Goal: Check status: Check status

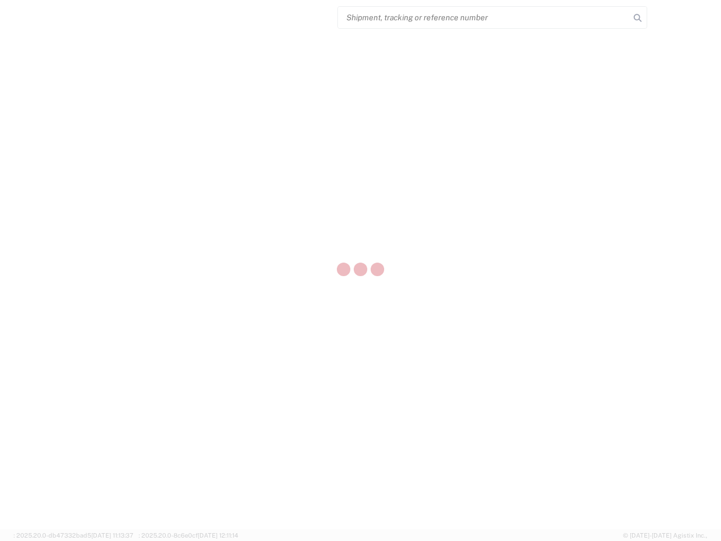
select select "US"
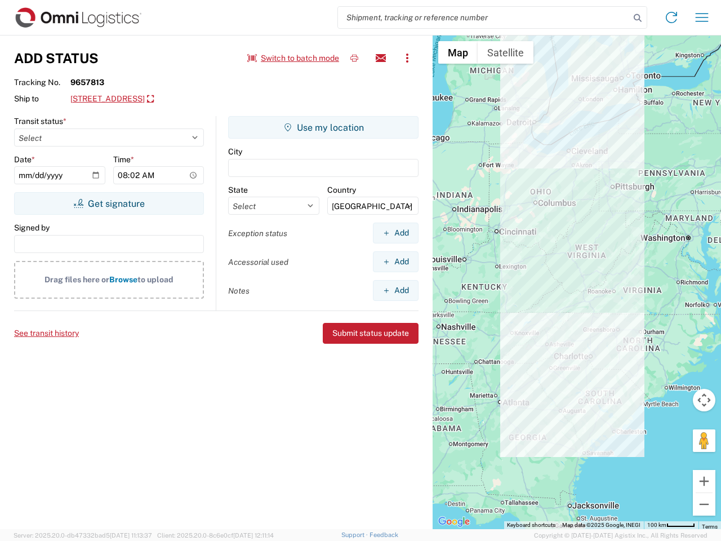
click at [484, 17] on input "search" at bounding box center [484, 17] width 292 height 21
click at [638, 18] on icon at bounding box center [638, 18] width 16 height 16
click at [672, 17] on icon at bounding box center [672, 17] width 18 height 18
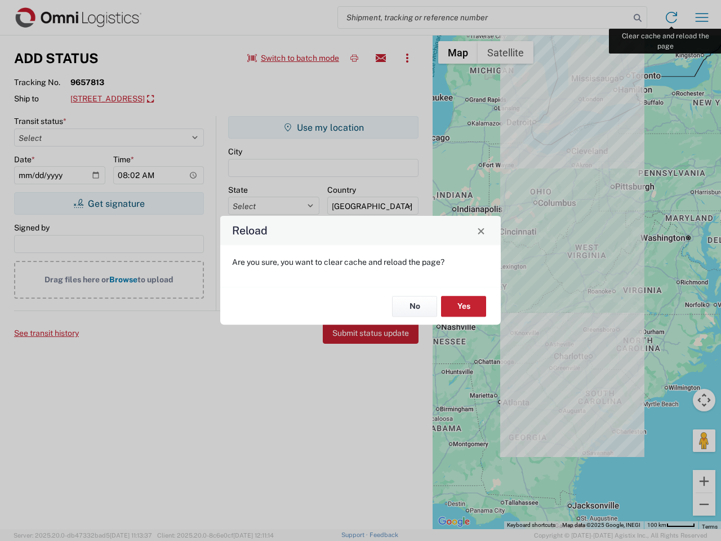
click at [702, 17] on div "Reload Are you sure, you want to clear cache and reload the page? No Yes" at bounding box center [360, 270] width 721 height 541
click at [294, 58] on div "Reload Are you sure, you want to clear cache and reload the page? No Yes" at bounding box center [360, 270] width 721 height 541
click at [354, 58] on div "Reload Are you sure, you want to clear cache and reload the page? No Yes" at bounding box center [360, 270] width 721 height 541
click at [381, 58] on div "Reload Are you sure, you want to clear cache and reload the page? No Yes" at bounding box center [360, 270] width 721 height 541
click at [407, 58] on div "Reload Are you sure, you want to clear cache and reload the page? No Yes" at bounding box center [360, 270] width 721 height 541
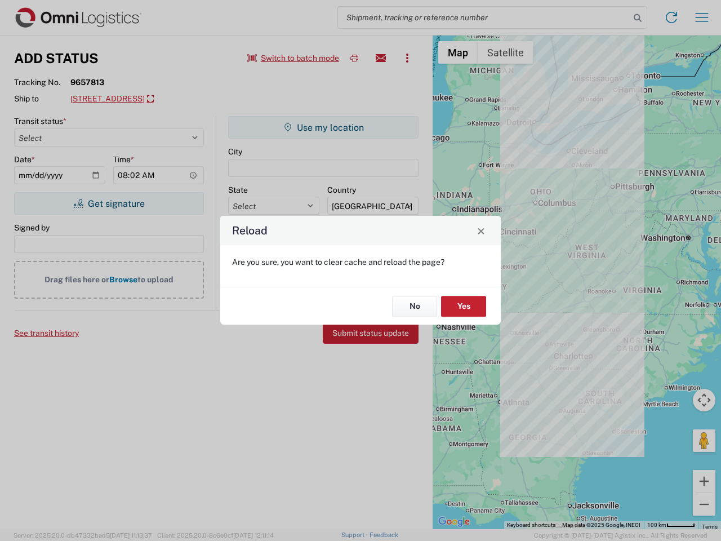
click at [155, 99] on div "Reload Are you sure, you want to clear cache and reload the page? No Yes" at bounding box center [360, 270] width 721 height 541
click at [109, 203] on div "Reload Are you sure, you want to clear cache and reload the page? No Yes" at bounding box center [360, 270] width 721 height 541
